Goal: Navigation & Orientation: Go to known website

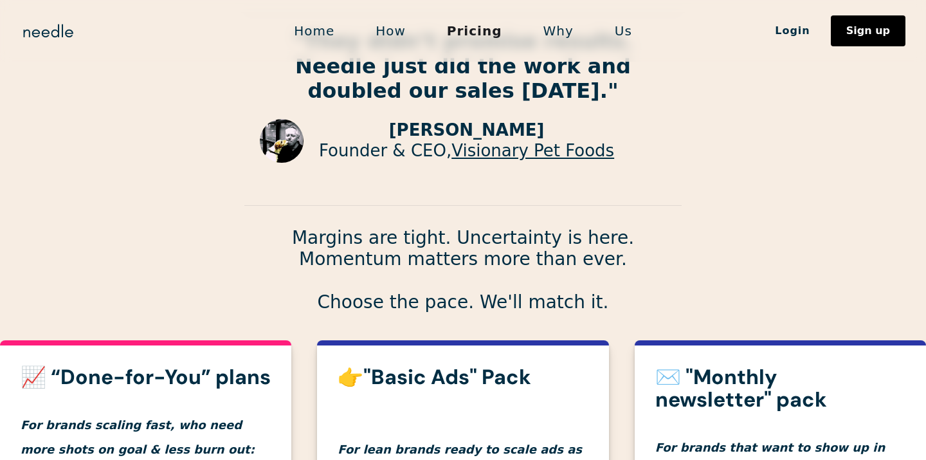
scroll to position [178, 0]
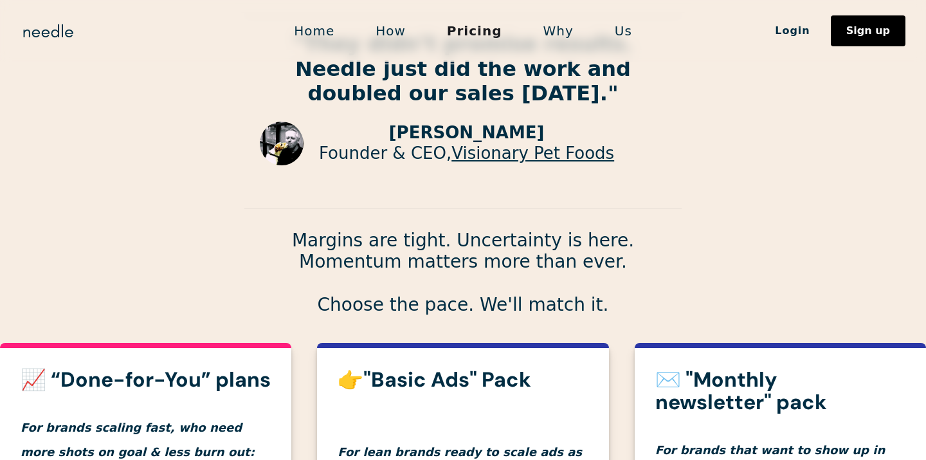
click at [406, 37] on link "How" at bounding box center [390, 30] width 71 height 27
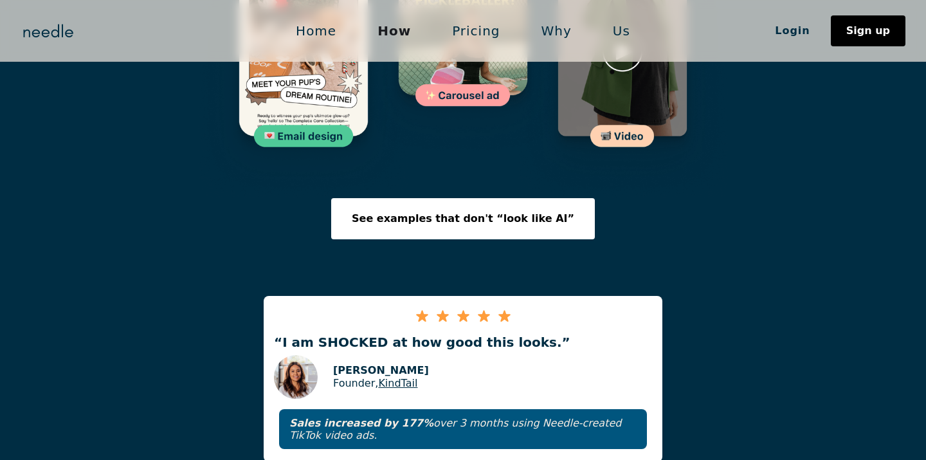
scroll to position [2105, 0]
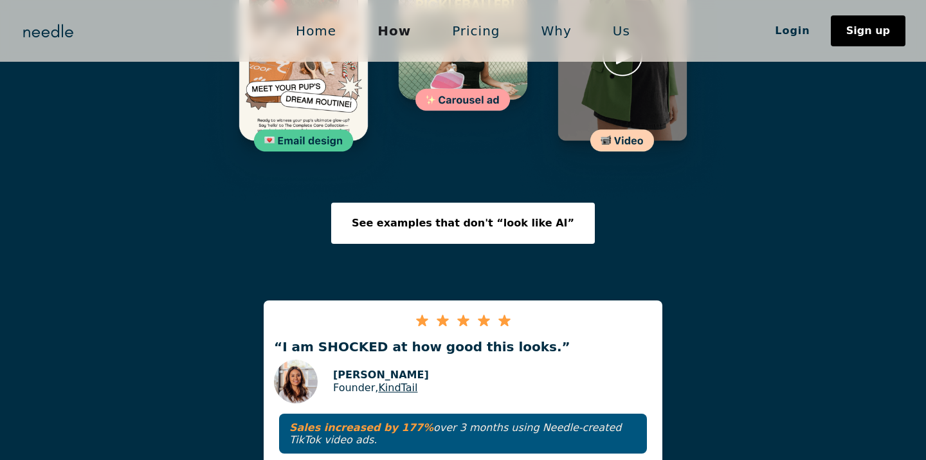
click at [799, 32] on link "Login" at bounding box center [792, 31] width 77 height 22
